Goal: Information Seeking & Learning: Learn about a topic

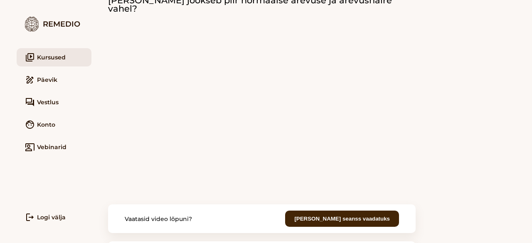
scroll to position [42, 0]
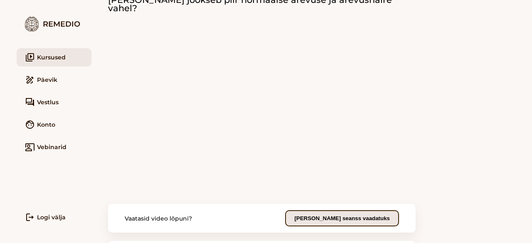
click at [334, 216] on button "[PERSON_NAME] seanss vaadatuks" at bounding box center [342, 218] width 114 height 16
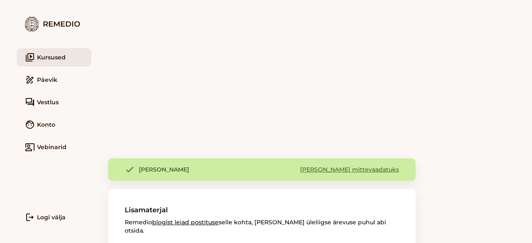
scroll to position [0, 0]
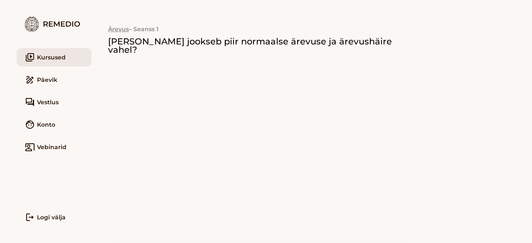
click at [58, 54] on link "video_library Kursused" at bounding box center [54, 57] width 75 height 18
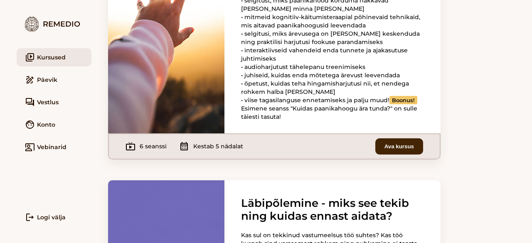
scroll to position [833, 0]
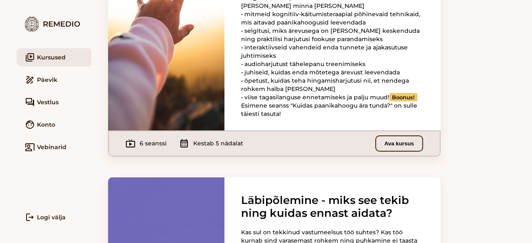
click at [386, 152] on button "Ava kursus" at bounding box center [400, 144] width 48 height 16
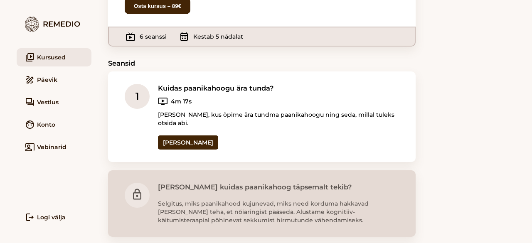
scroll to position [149, 0]
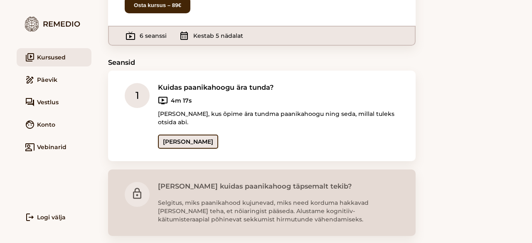
click at [177, 140] on link "[PERSON_NAME]" at bounding box center [188, 142] width 60 height 14
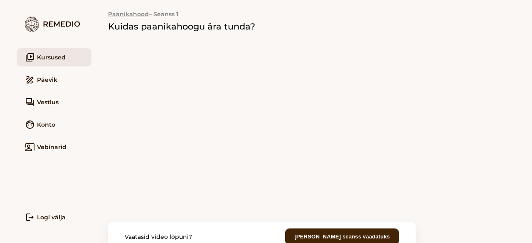
scroll to position [130, 0]
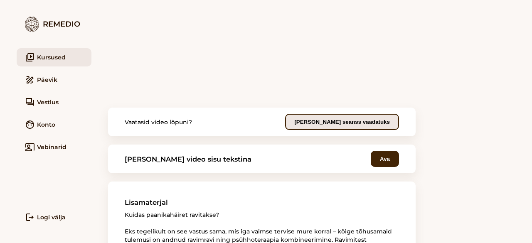
click at [325, 117] on button "[PERSON_NAME] seanss vaadatuks" at bounding box center [342, 122] width 114 height 16
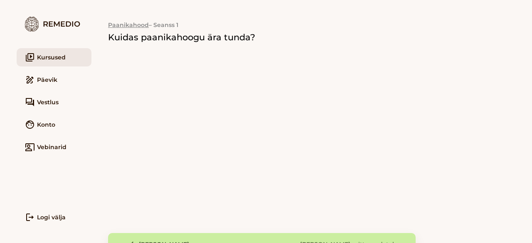
scroll to position [0, 0]
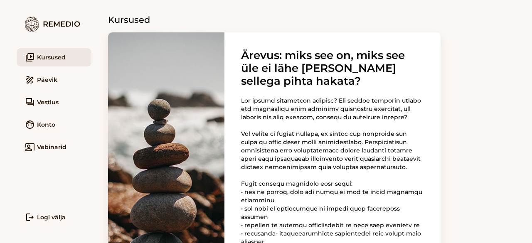
scroll to position [8, 0]
